Goal: Book appointment/travel/reservation

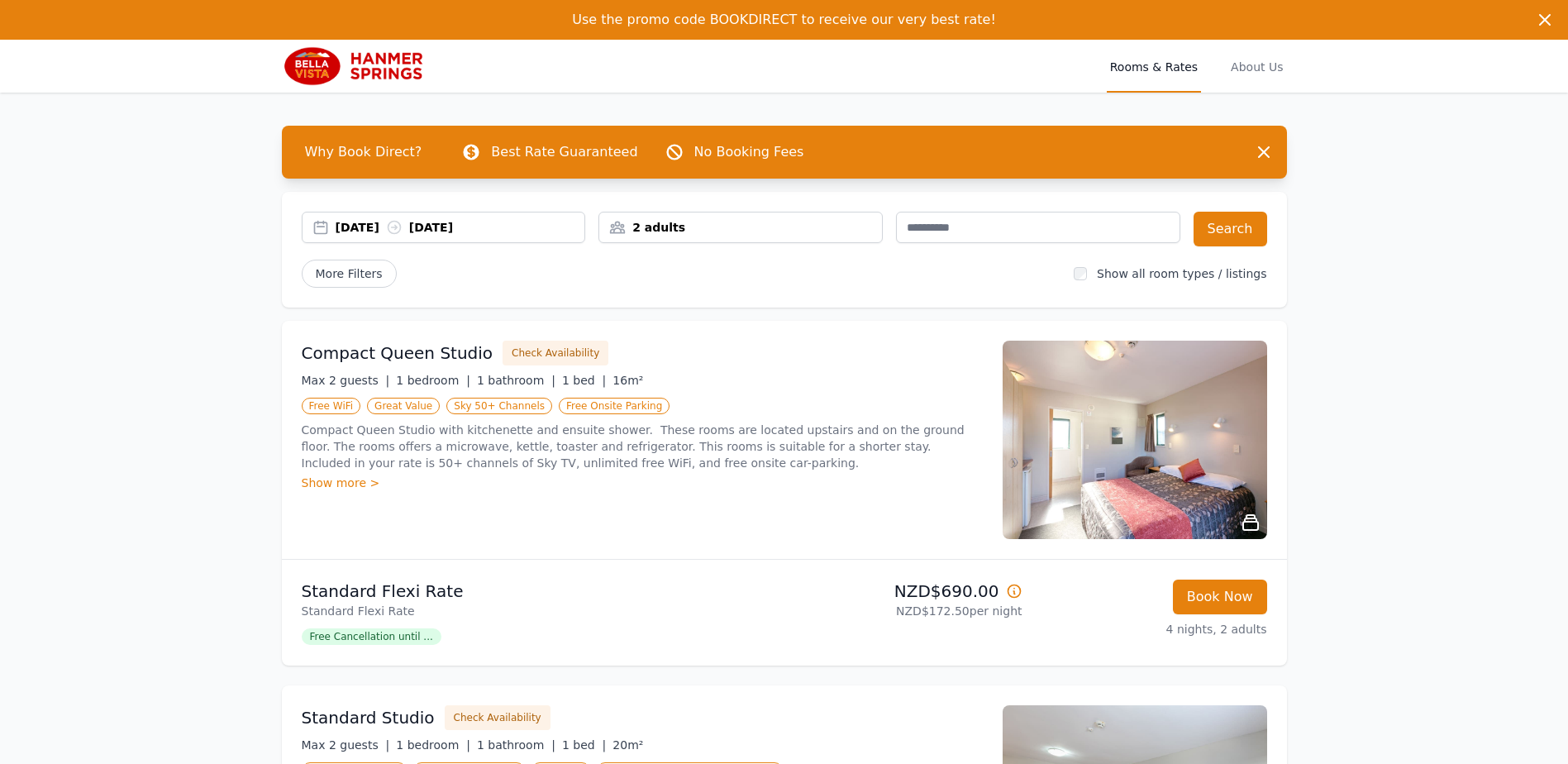
click at [621, 223] on div "2 adults" at bounding box center [741, 227] width 282 height 17
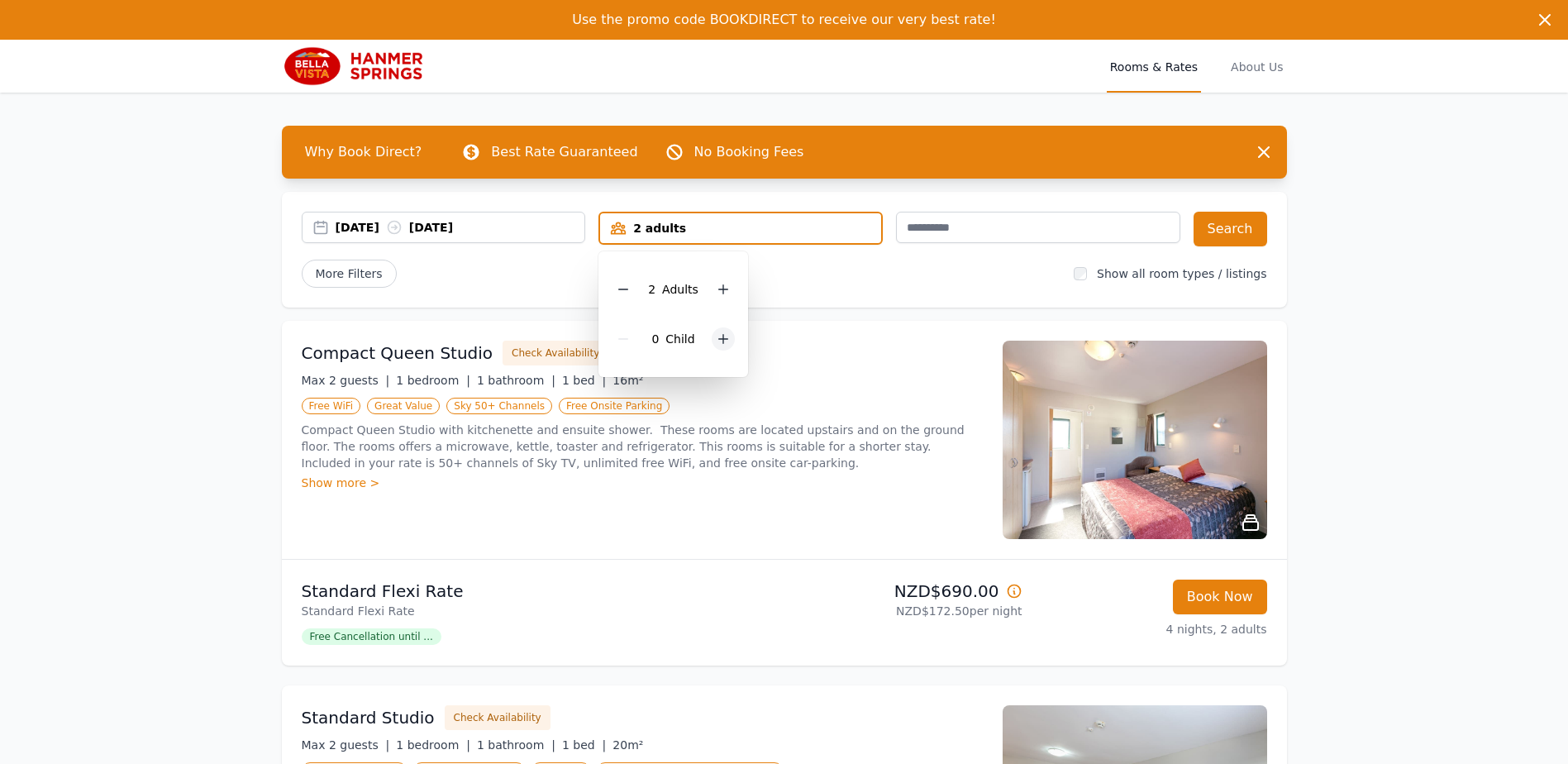
click at [724, 339] on icon at bounding box center [724, 339] width 9 height 9
click at [724, 339] on div at bounding box center [734, 339] width 23 height 23
click at [848, 345] on div "Compact Queen Studio Check Availability" at bounding box center [642, 353] width 681 height 25
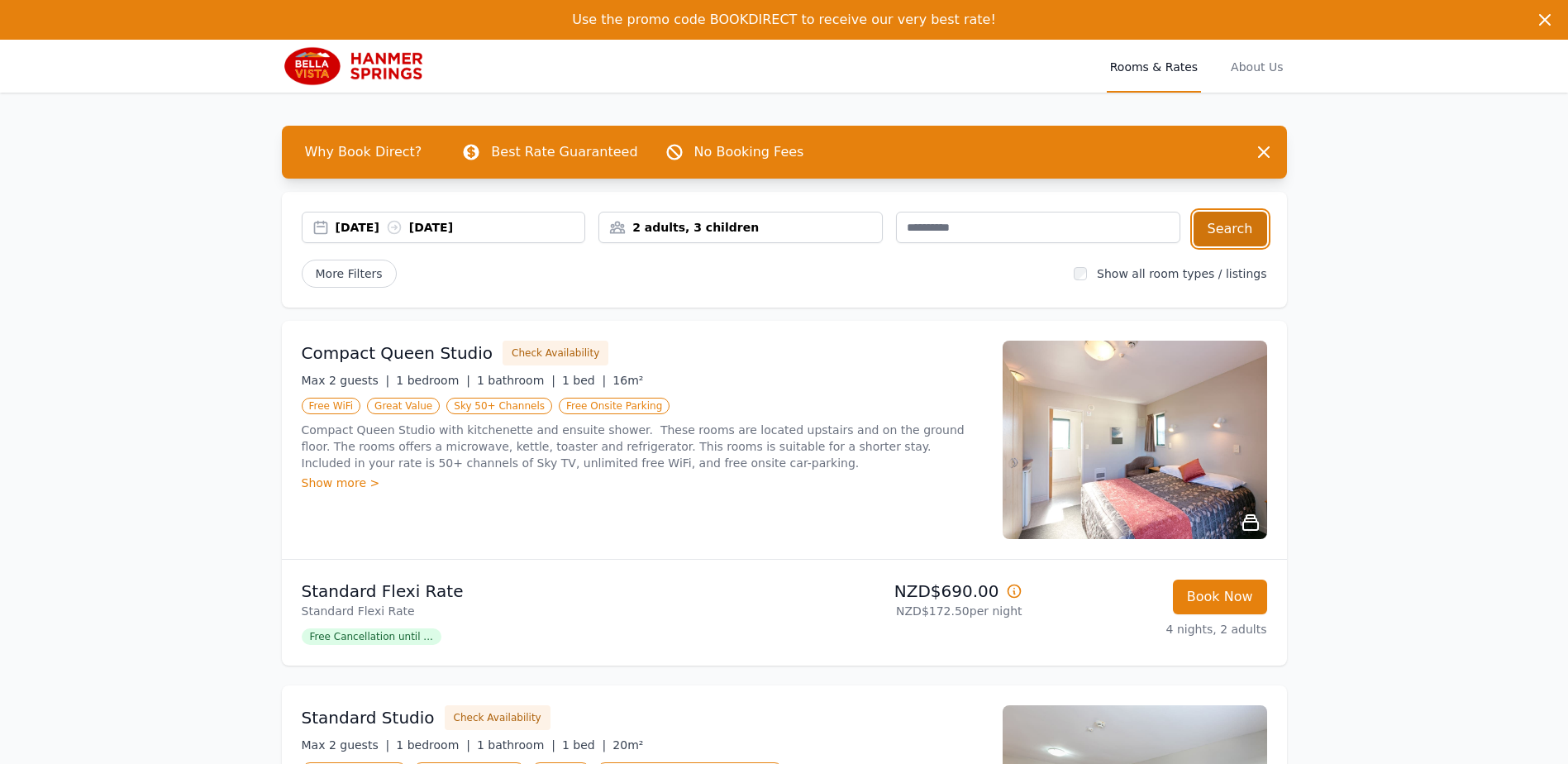
click at [1259, 239] on button "Search" at bounding box center [1230, 229] width 74 height 35
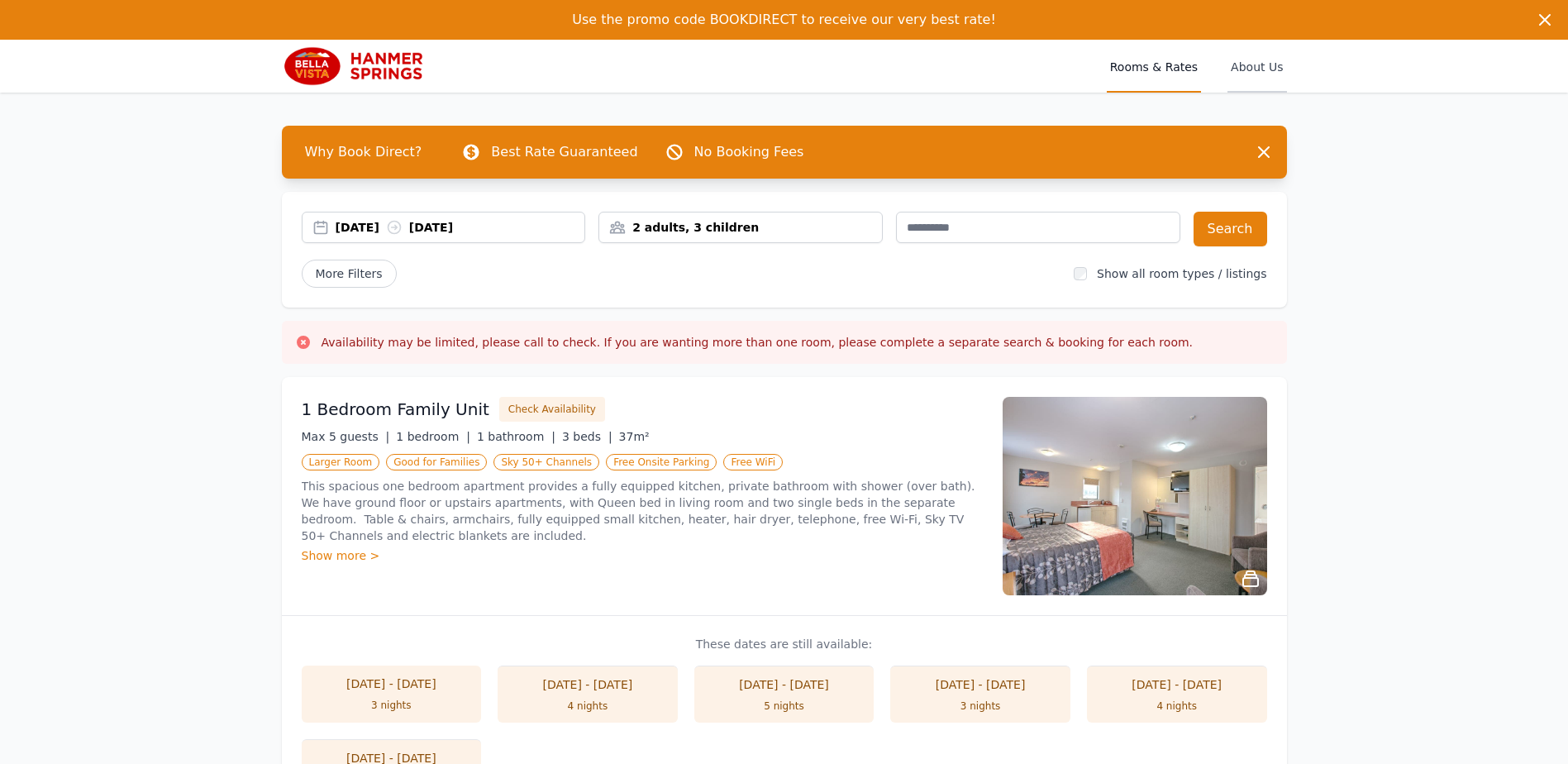
click at [1275, 64] on span "About Us" at bounding box center [1257, 66] width 59 height 53
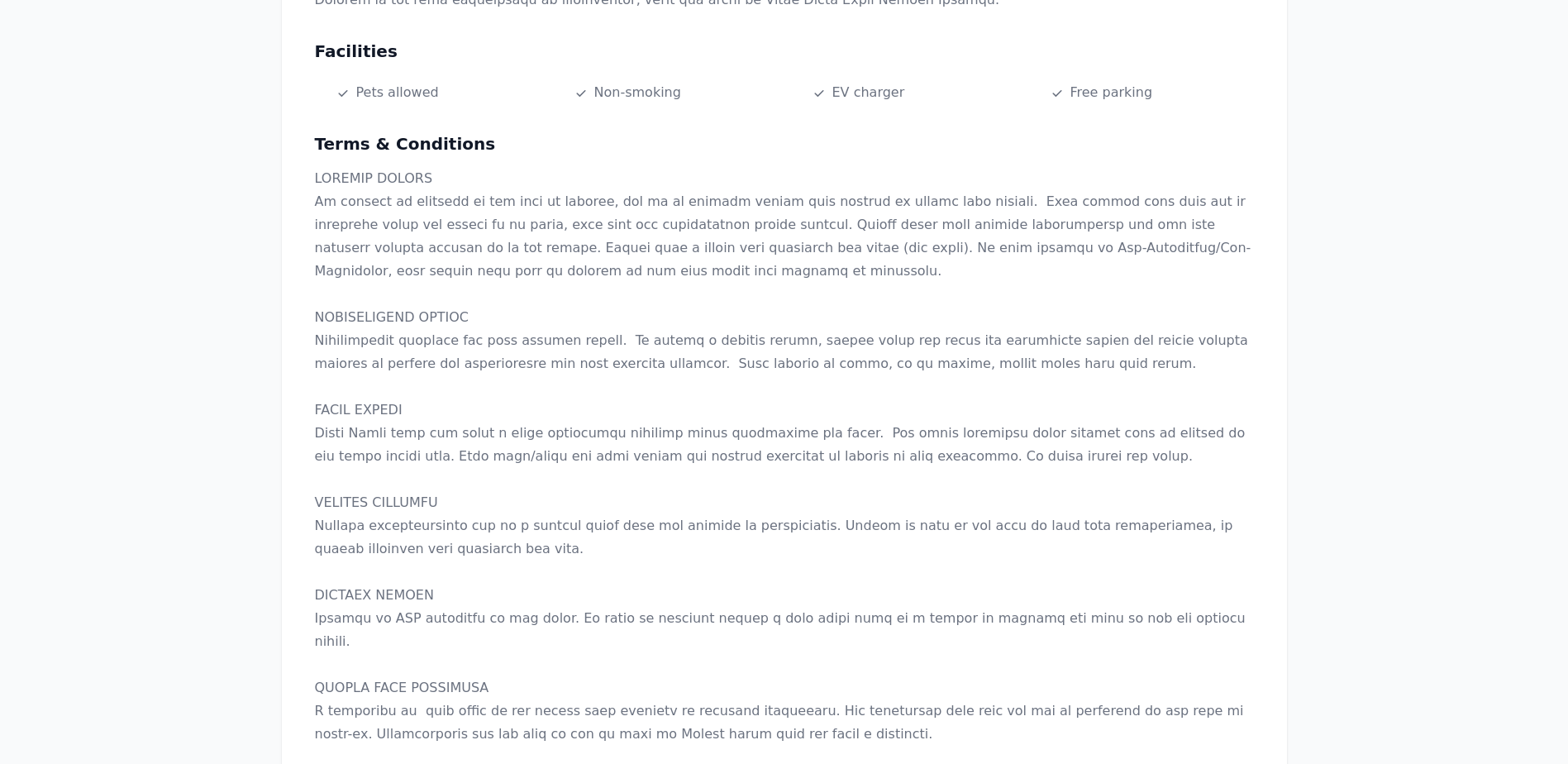
scroll to position [1240, 0]
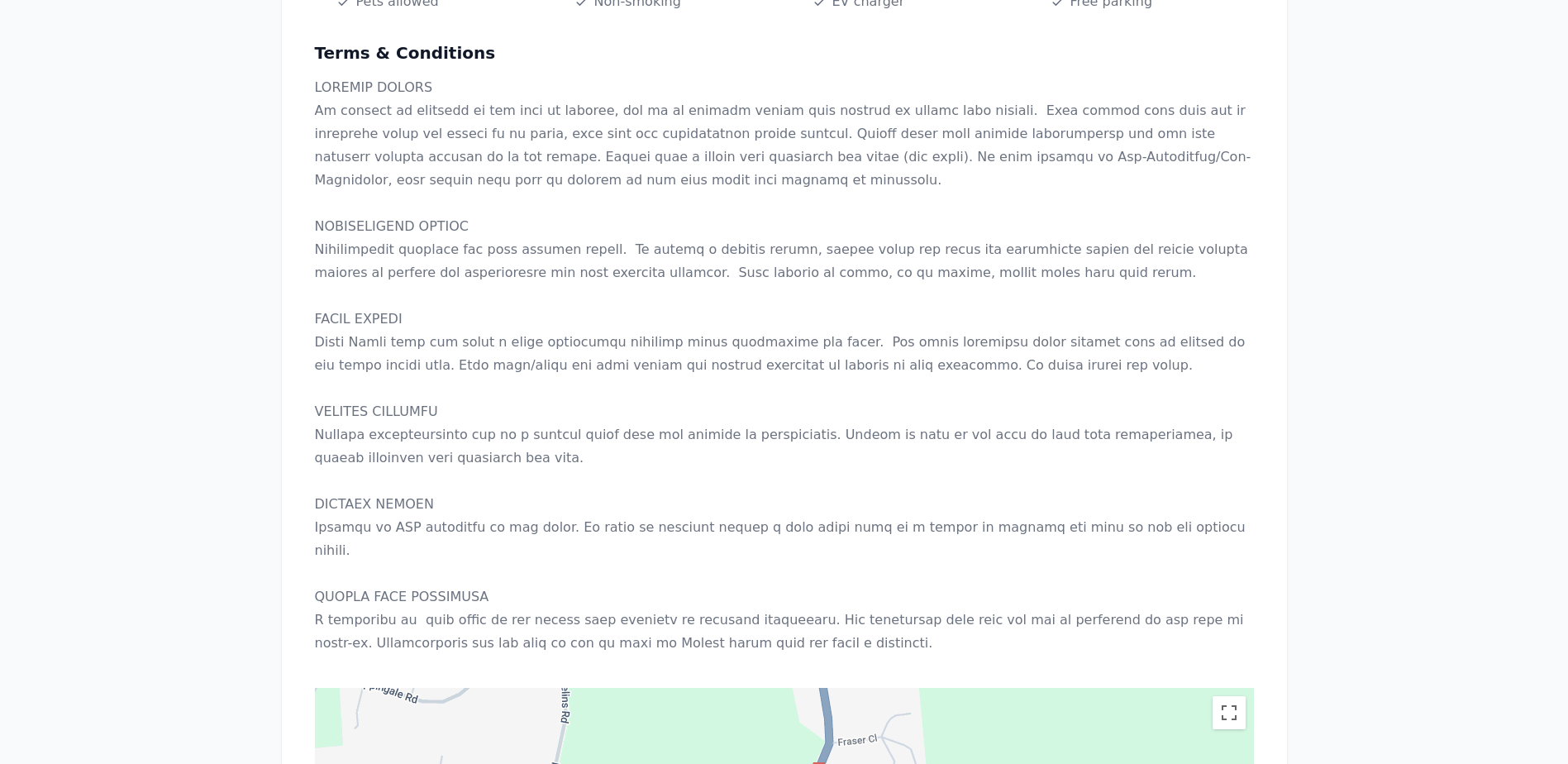
drag, startPoint x: 990, startPoint y: 277, endPoint x: 827, endPoint y: 350, distance: 178.6
click at [827, 350] on p at bounding box center [784, 366] width 940 height 579
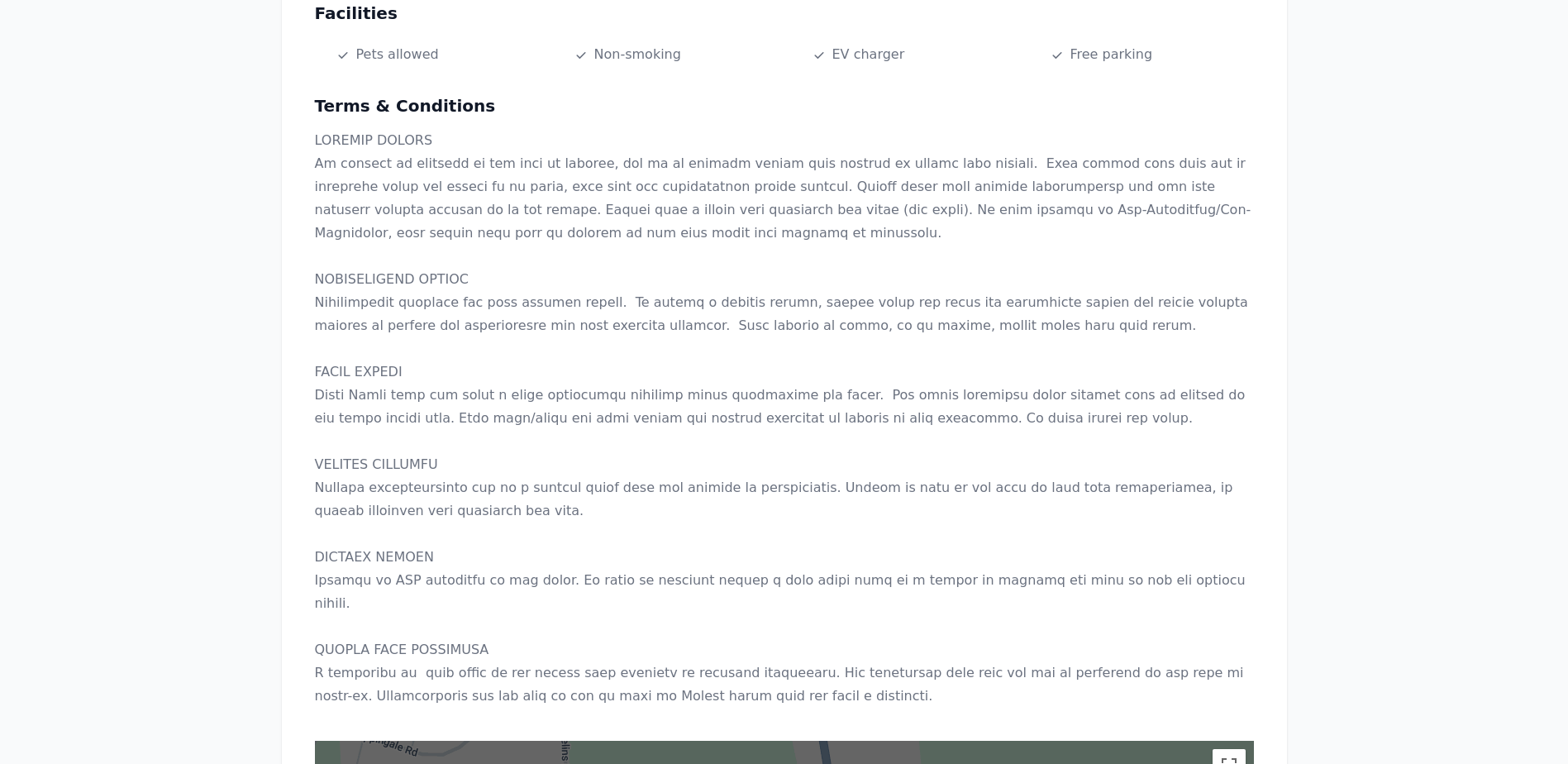
scroll to position [1108, 0]
